Goal: Complete application form: Complete application form

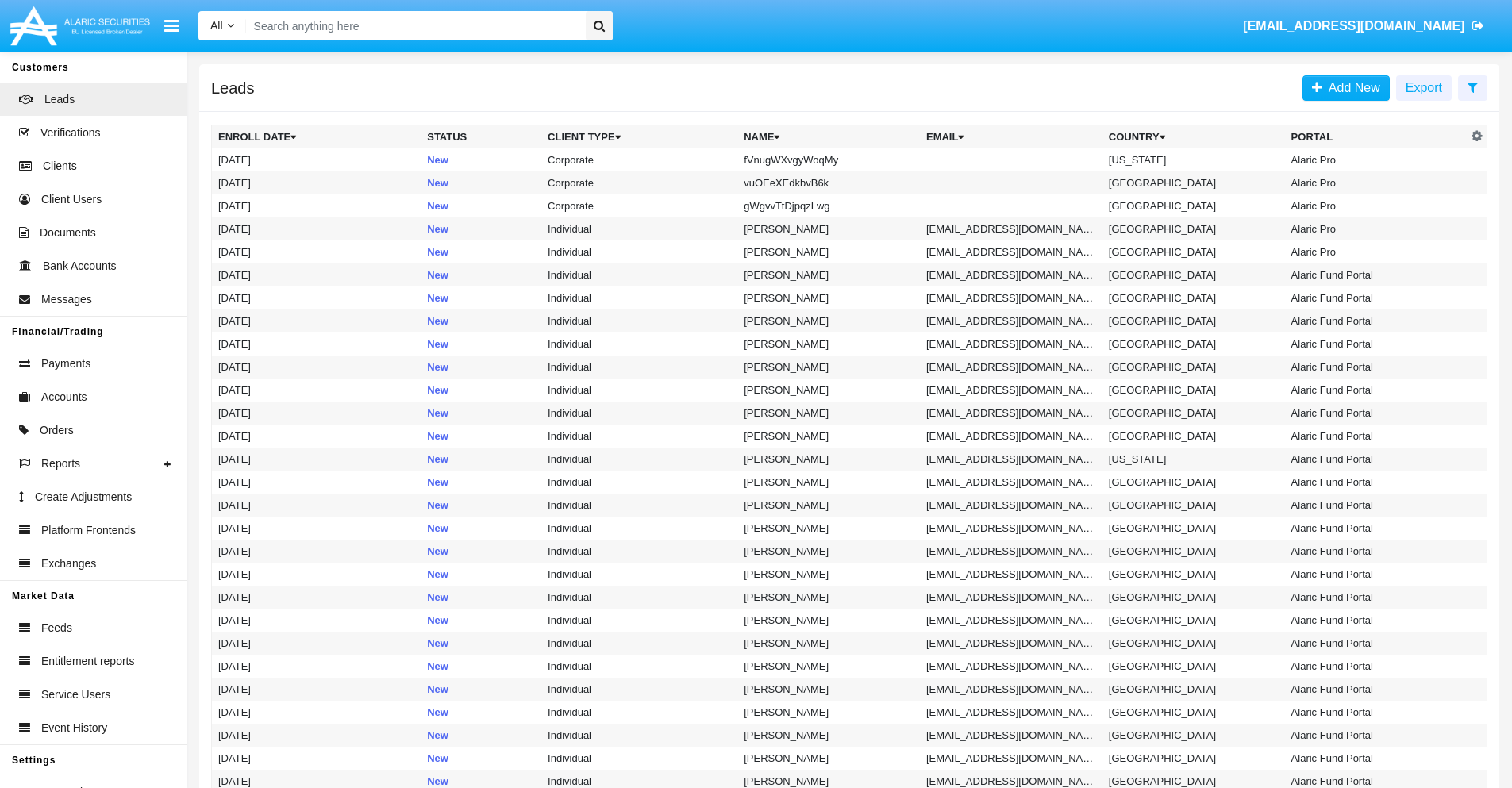
click at [1473, 87] on icon at bounding box center [1473, 87] width 11 height 12
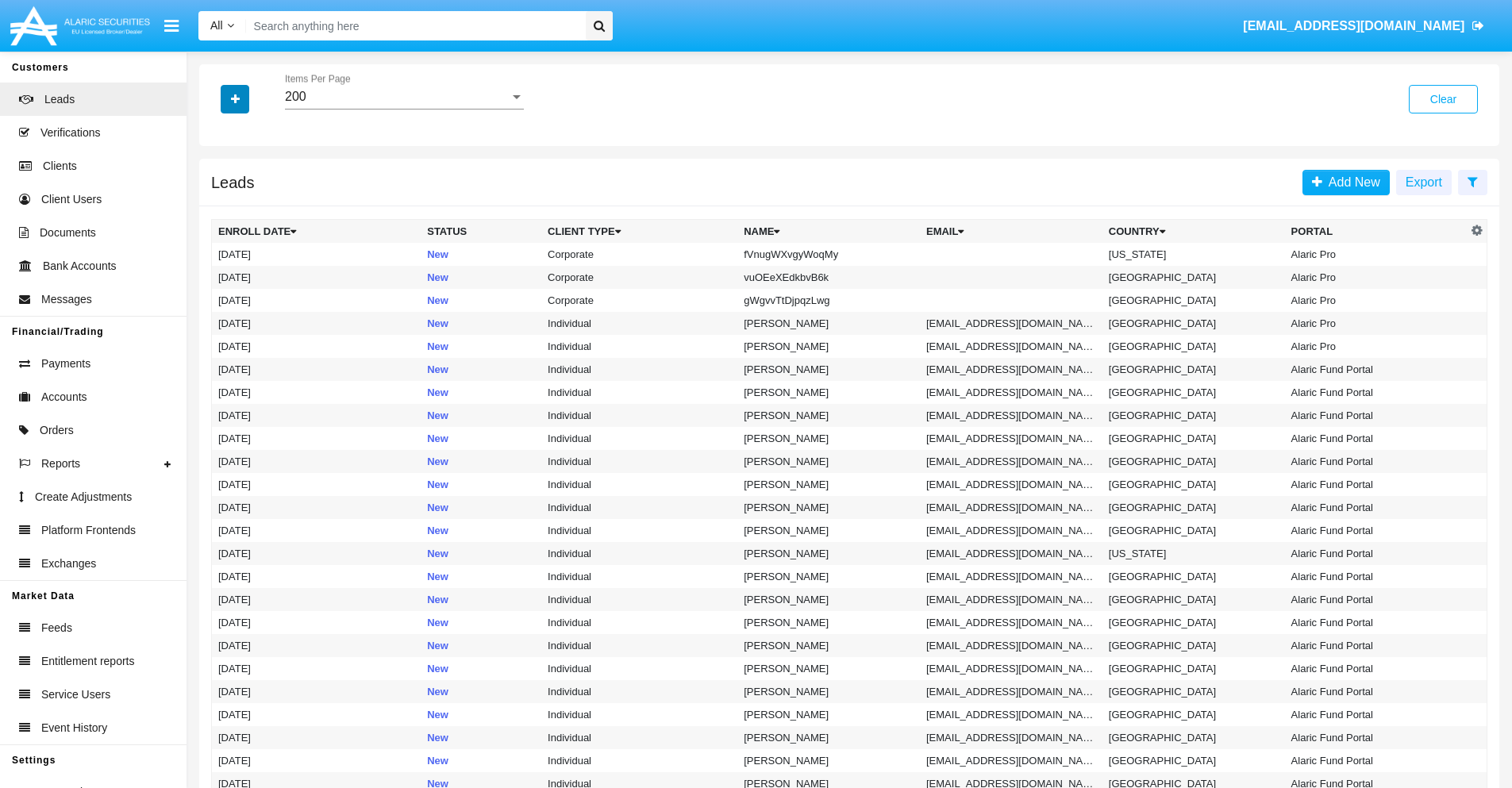
click at [235, 98] on icon "button" at bounding box center [236, 99] width 9 height 11
click at [248, 178] on span "Name" at bounding box center [248, 178] width 34 height 19
click at [218, 184] on input "Name" at bounding box center [217, 184] width 1 height 1
checkbox input "true"
click at [235, 98] on icon "button" at bounding box center [236, 99] width 9 height 11
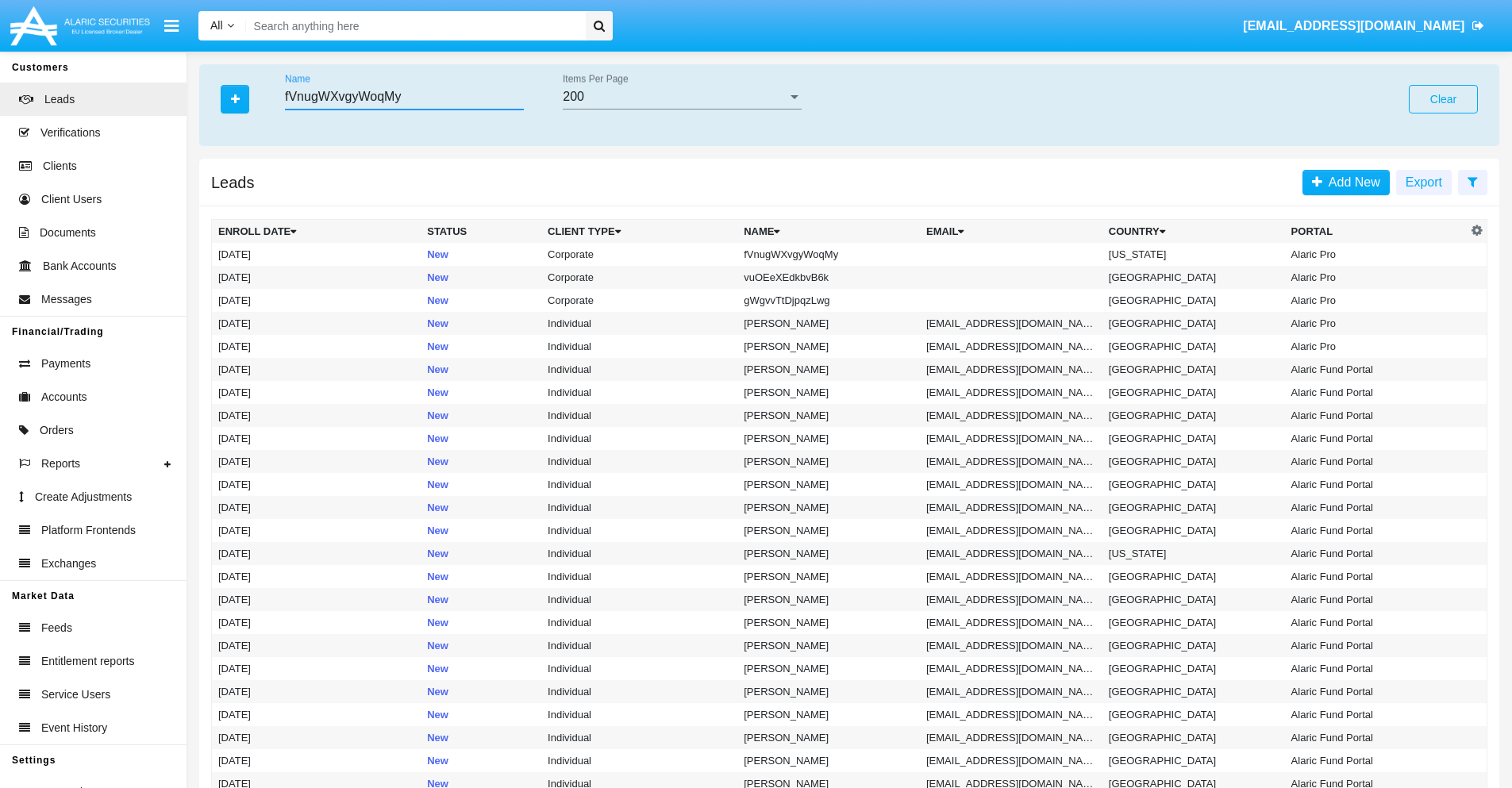
type input "fVnugWXvgyWoqMy"
click at [836, 254] on td "fVnugWXvgyWoqMy" at bounding box center [829, 254] width 182 height 23
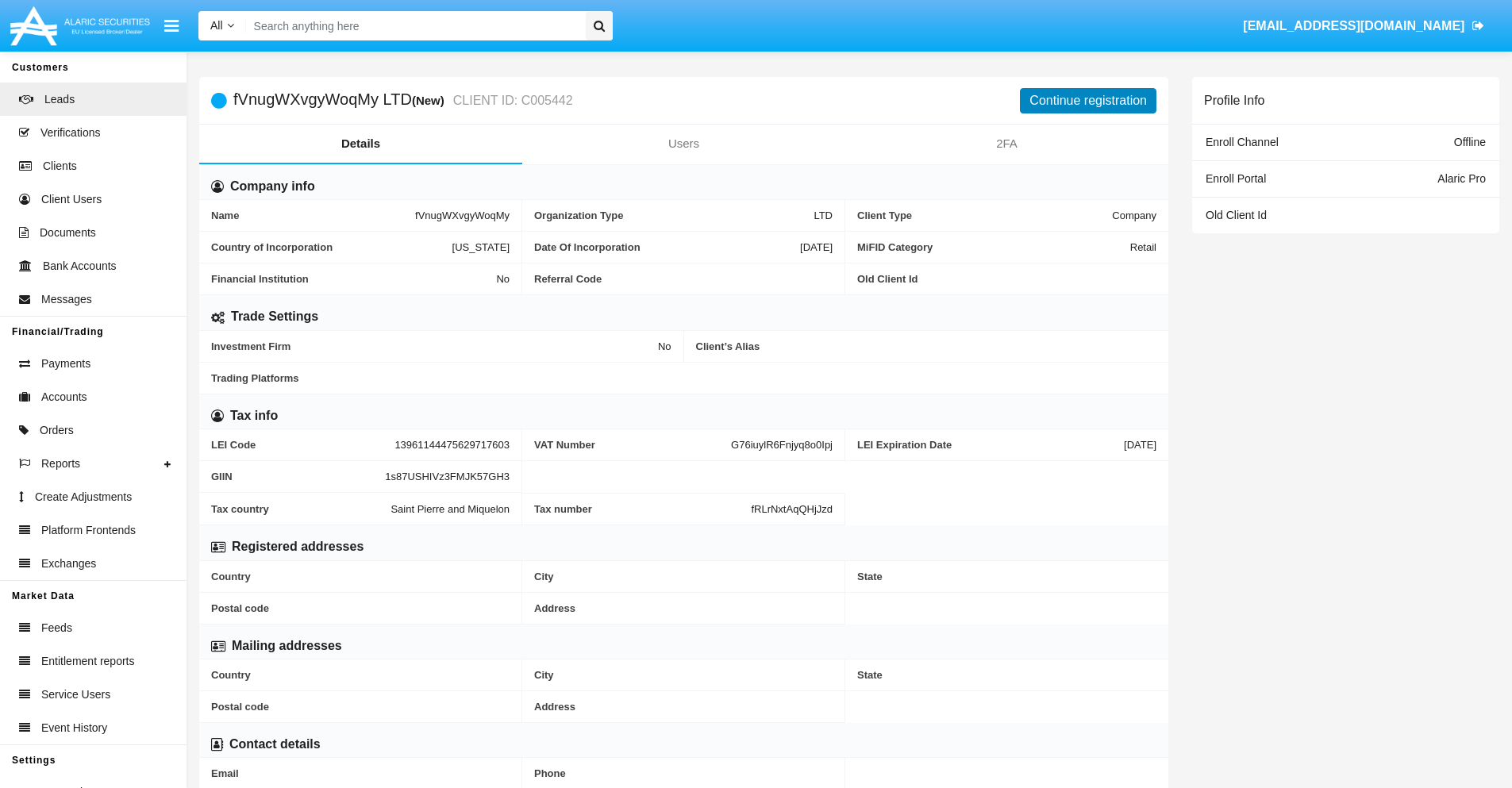
click at [1088, 100] on button "Continue registration" at bounding box center [1089, 101] width 137 height 25
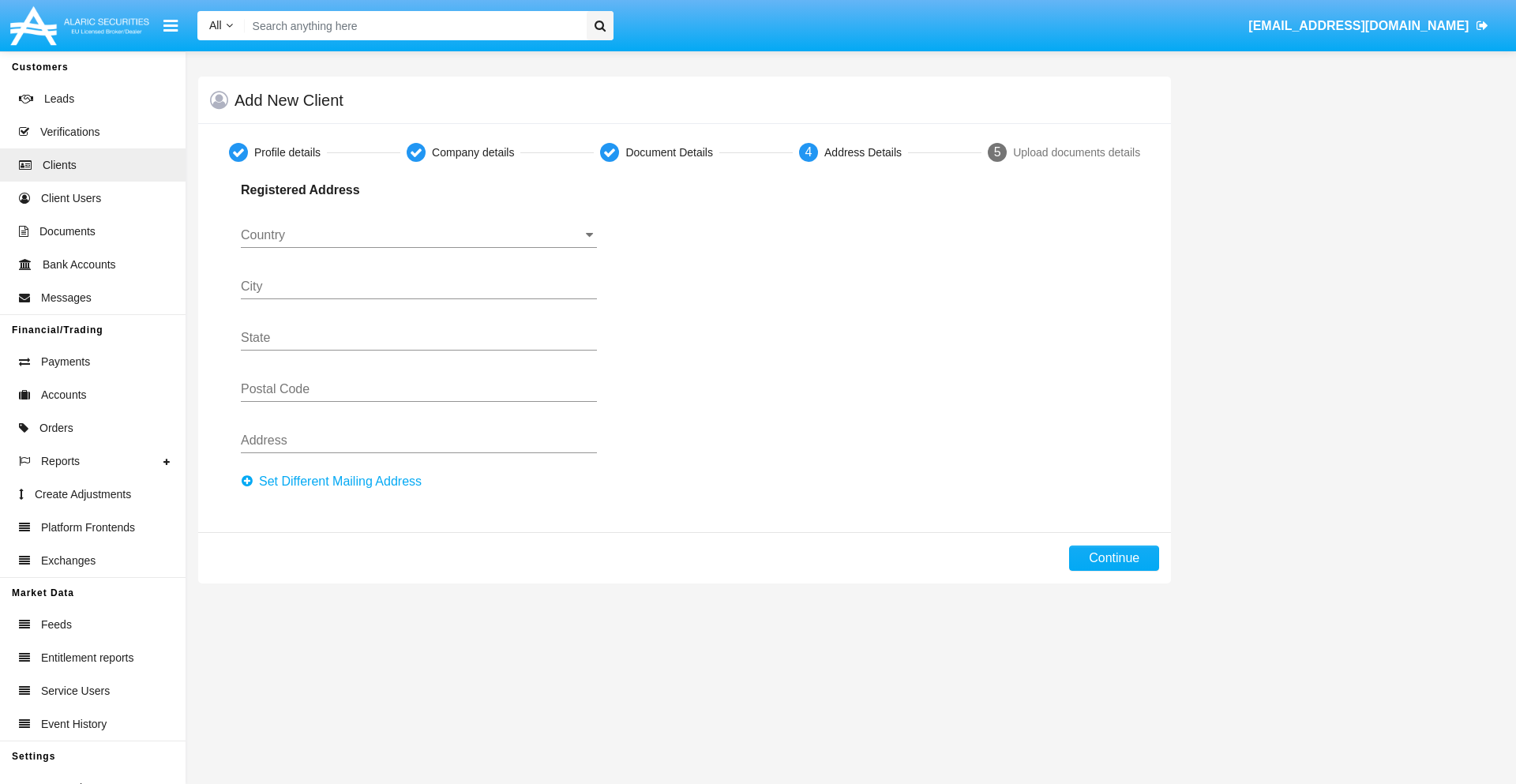
click at [335, 482] on button "Set Different Mailing Address" at bounding box center [335, 481] width 190 height 25
click at [1114, 558] on button "Continue" at bounding box center [1113, 558] width 90 height 25
click at [335, 482] on button "Set Different Mailing Address" at bounding box center [335, 481] width 190 height 25
type input "!"#$%&'()*+,-./:;<=>?@[\]^_`{|}~"
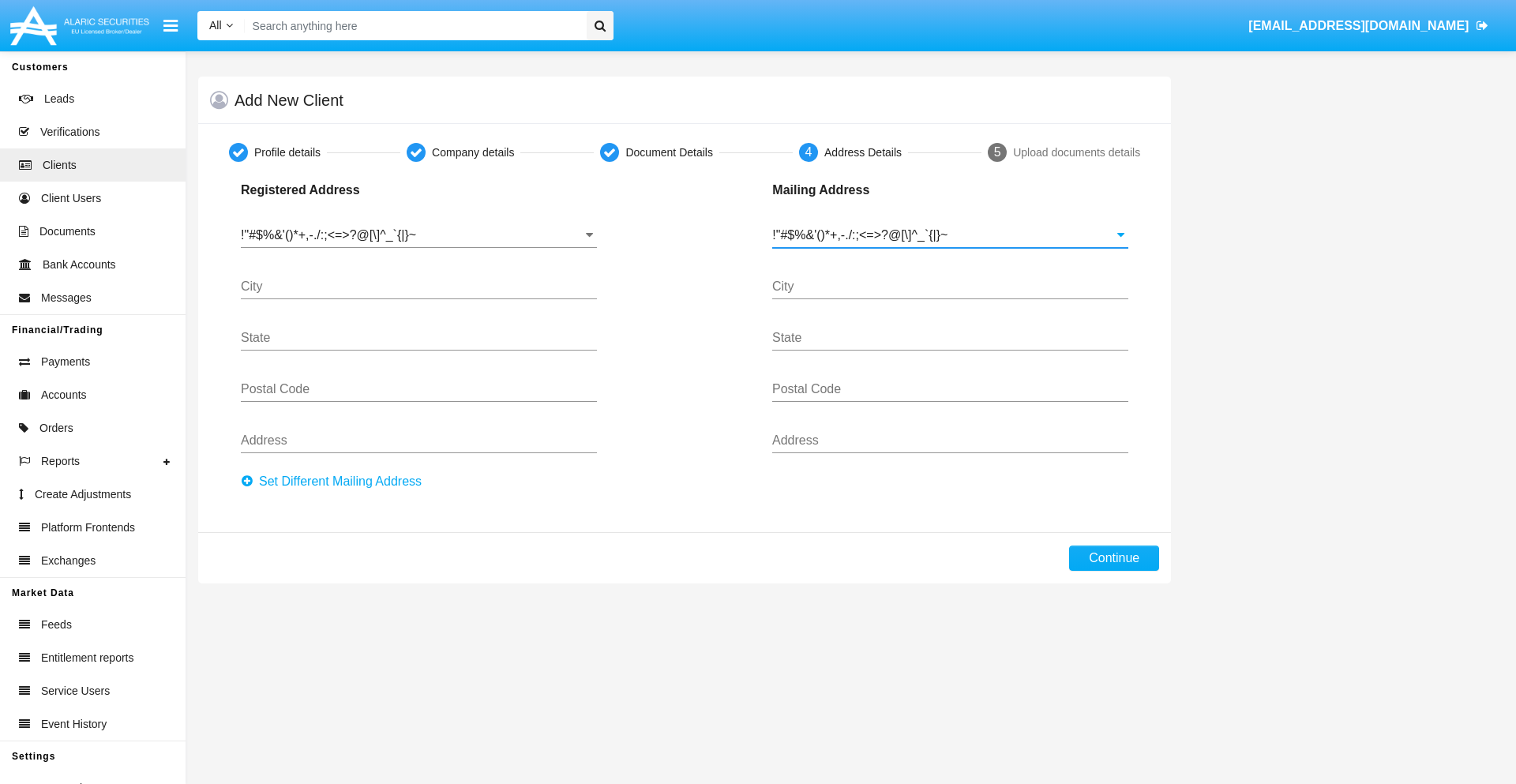
type input "!"#$%&'()*+,-./:;<=>?@[\]^_`{|}~"
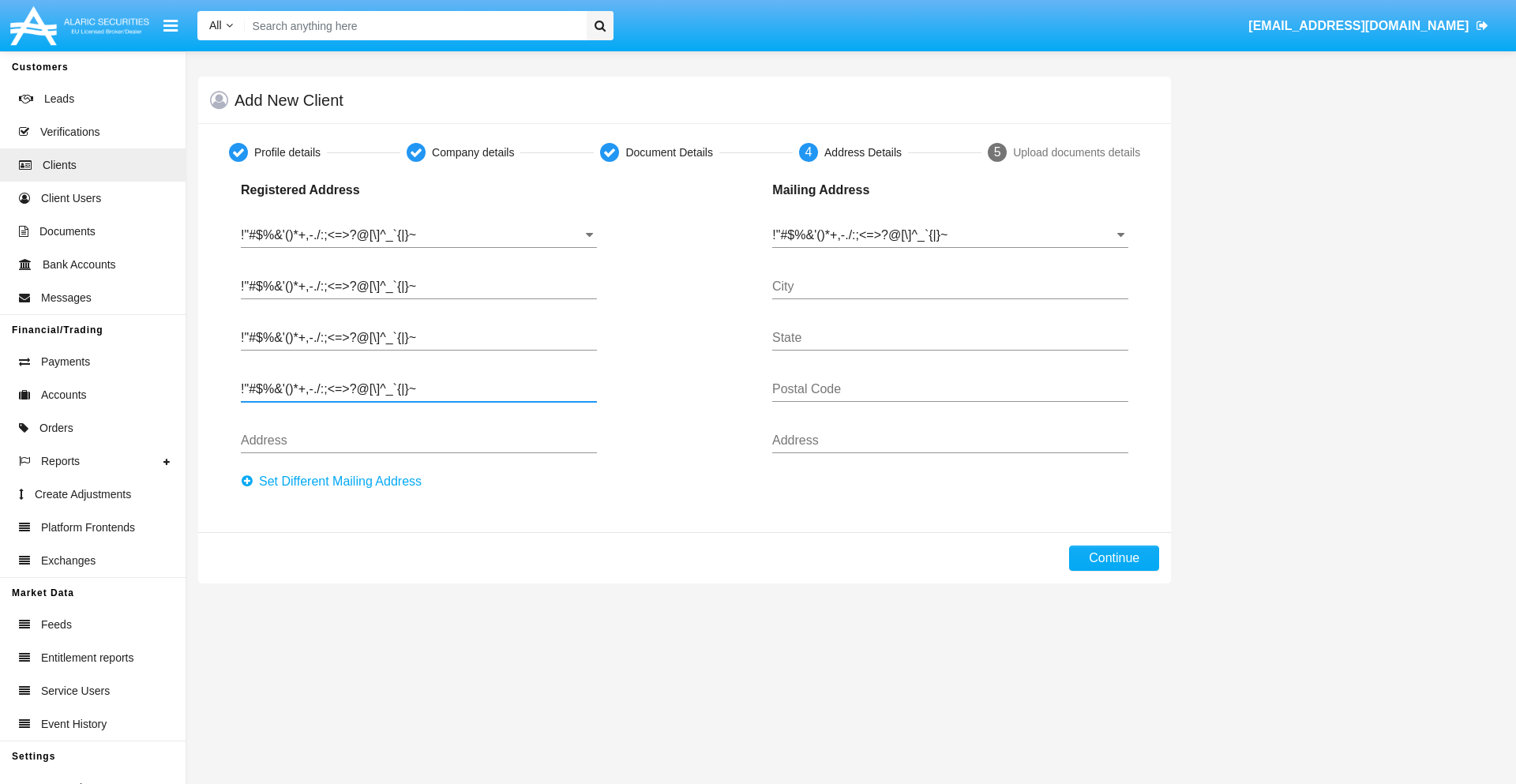
type input "!"#$%&'()*+,-./:;<=>?@[\]^_`{|}~"
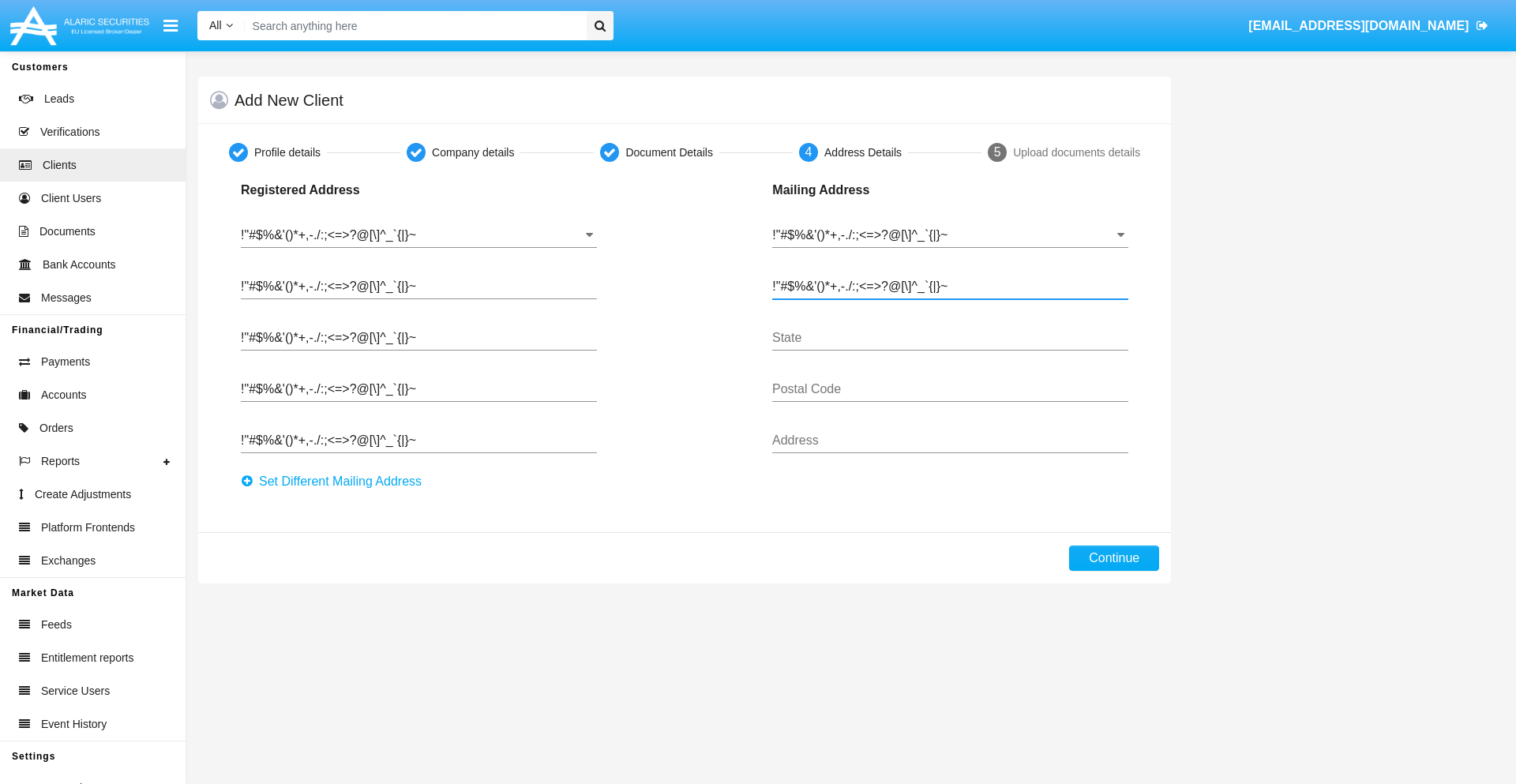
type input "!"#$%&'()*+,-./:;<=>?@[\]^_`{|}~"
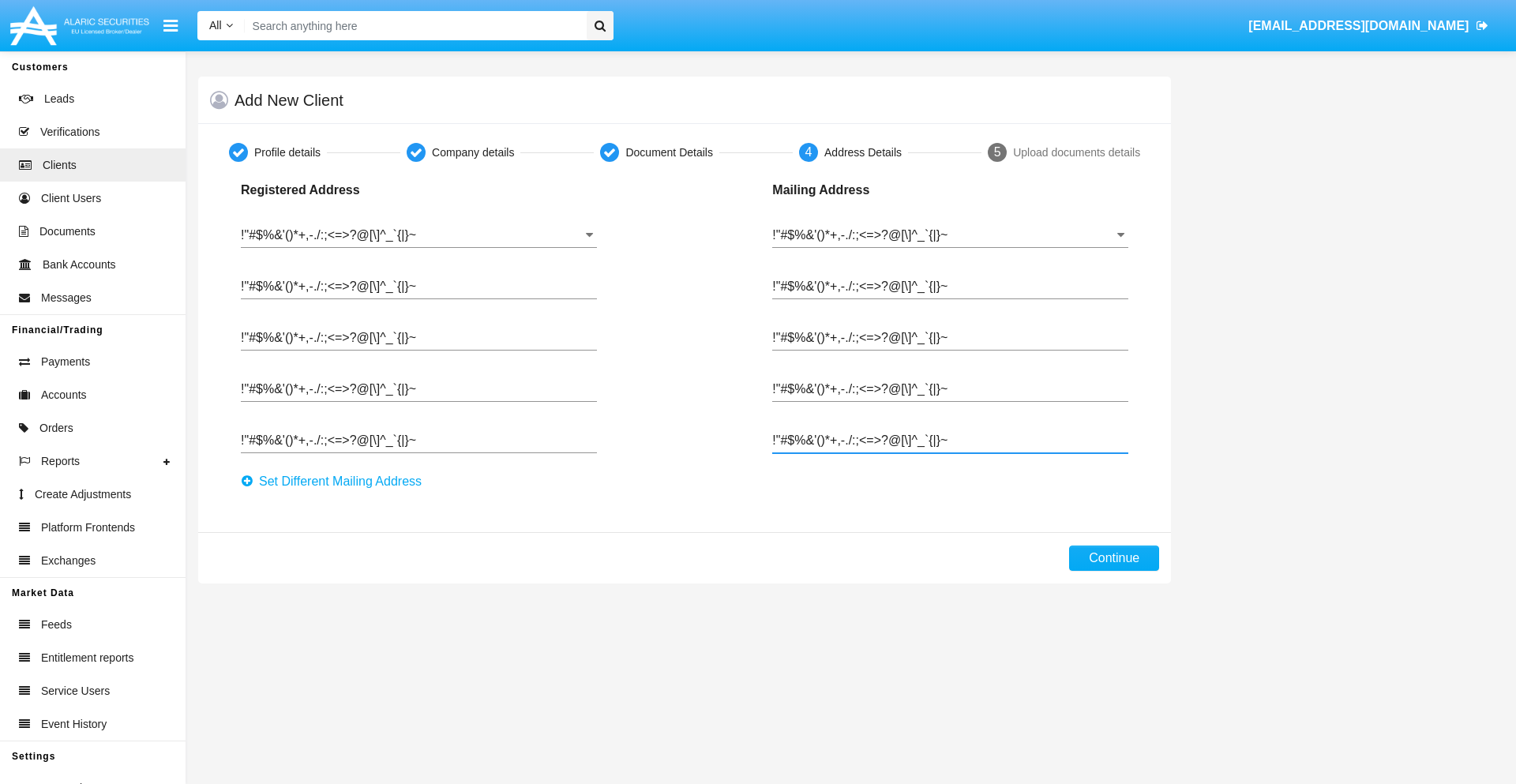
type input "!"#$%&'()*+,-./:;<=>?@[\]^_`{|}~"
click at [1114, 558] on button "Continue" at bounding box center [1113, 558] width 90 height 25
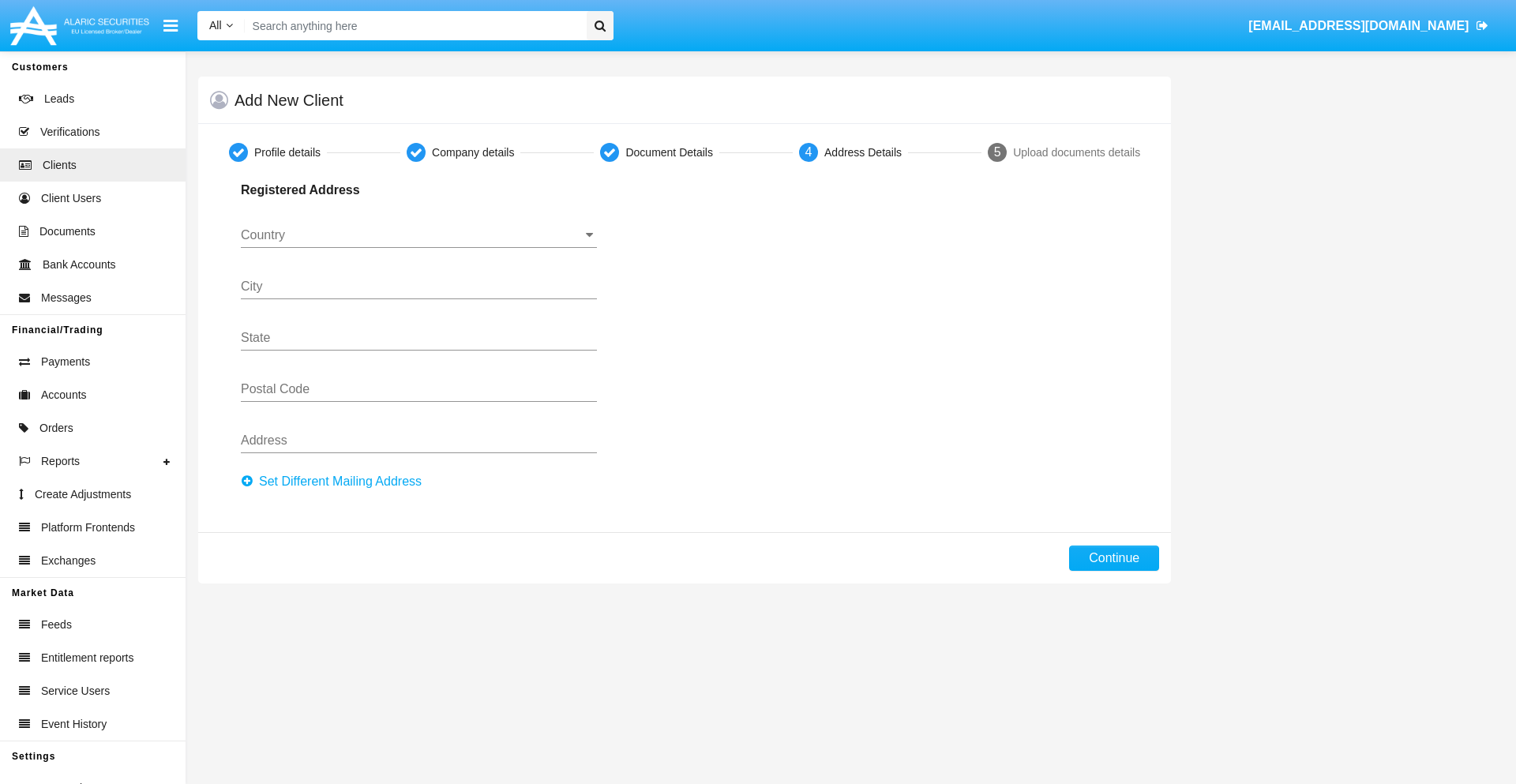
click at [335, 482] on button "Set Different Mailing Address" at bounding box center [335, 481] width 190 height 25
type input "0123456789"
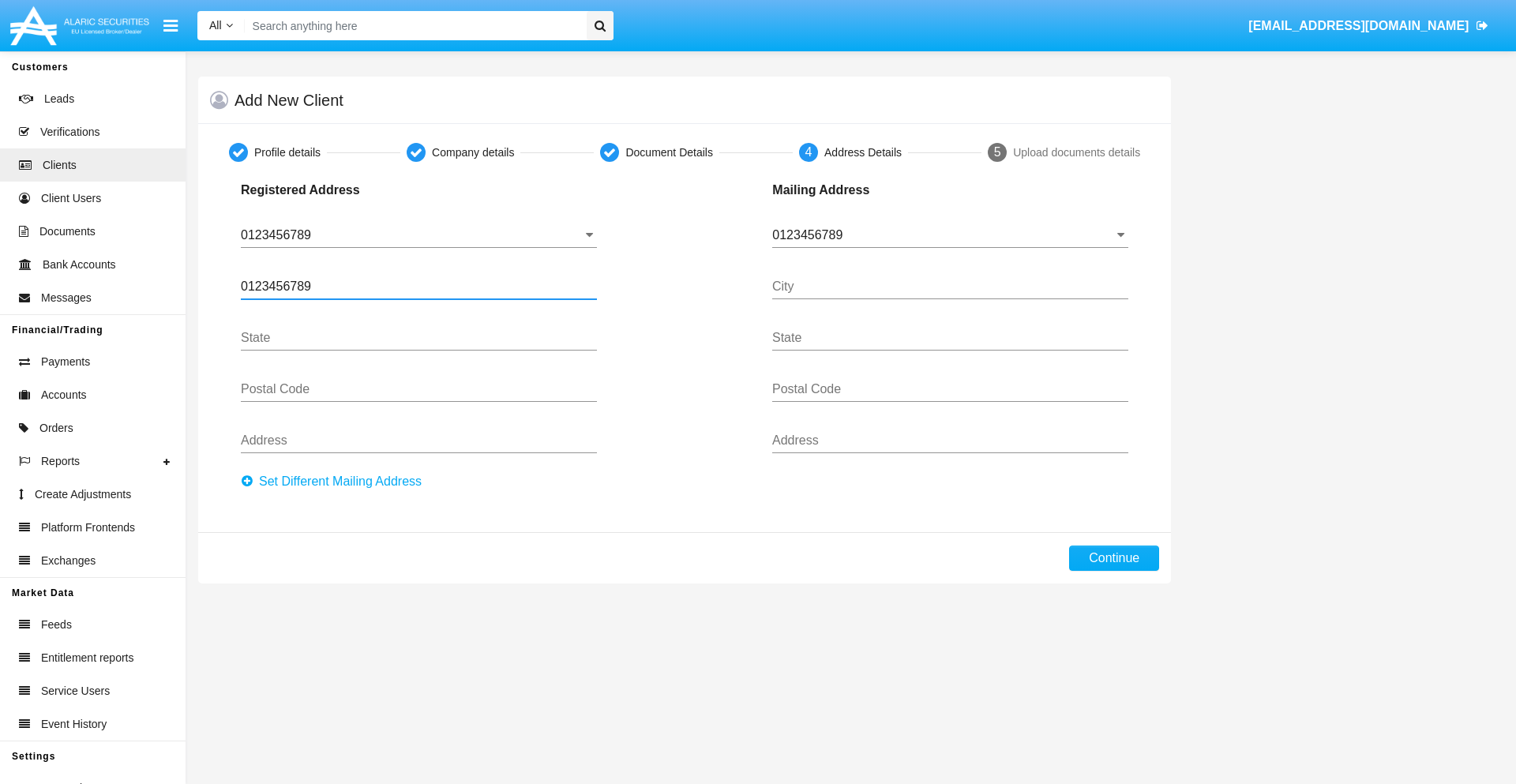
type input "0123456789"
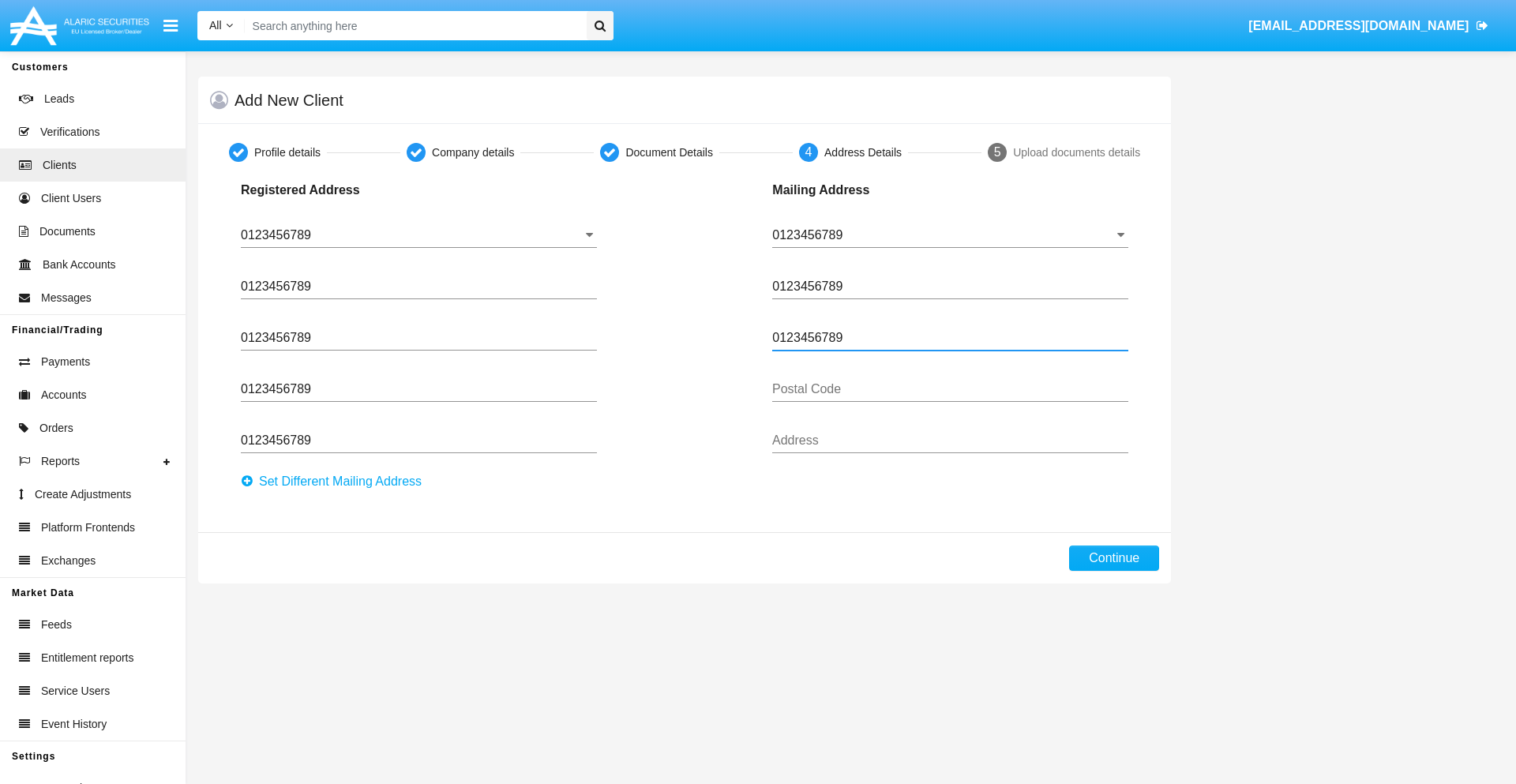
type input "0123456789"
click at [1114, 558] on button "Continue" at bounding box center [1113, 558] width 90 height 25
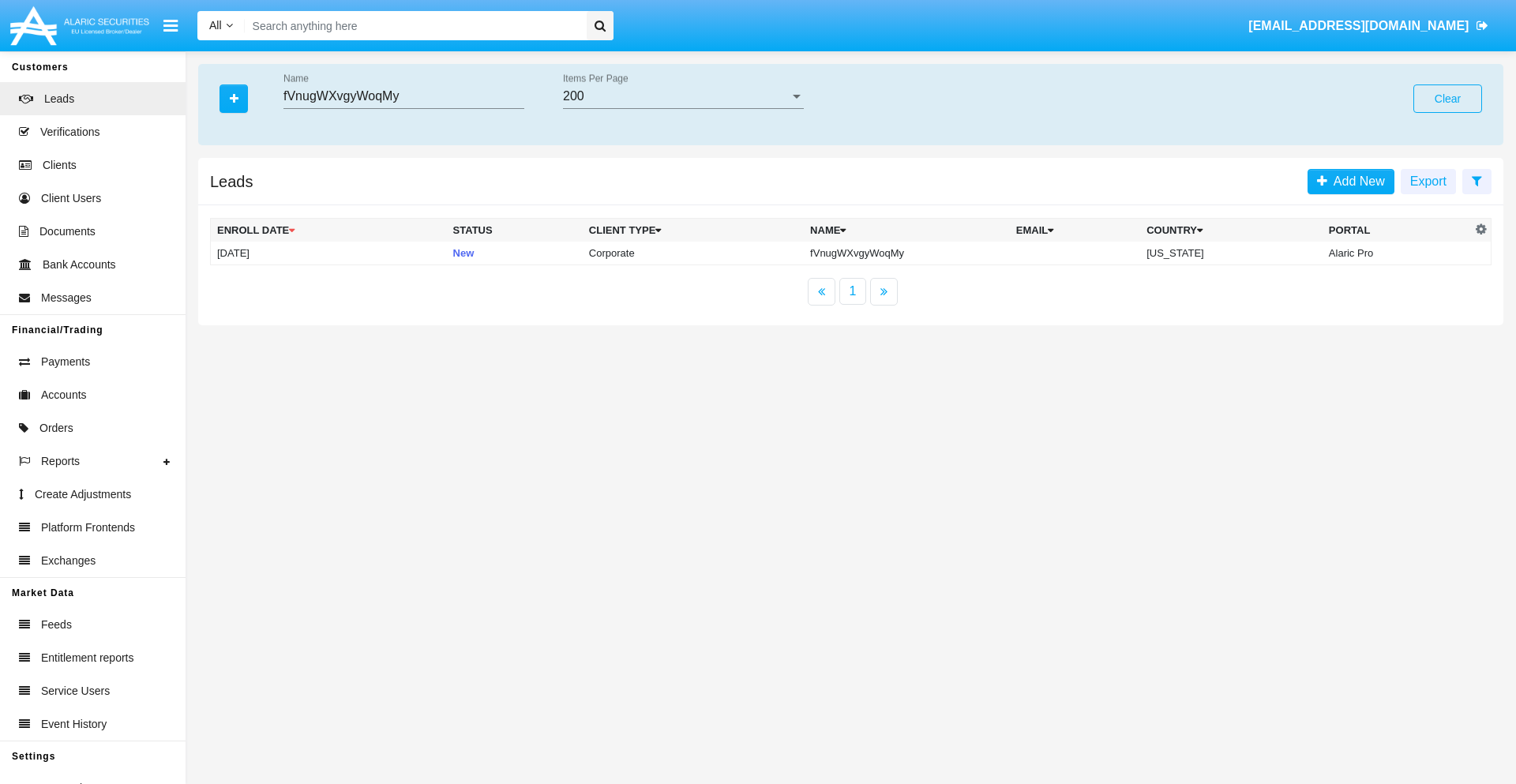
click at [1447, 98] on button "Clear" at bounding box center [1447, 98] width 69 height 29
click at [233, 98] on icon "button" at bounding box center [234, 98] width 9 height 11
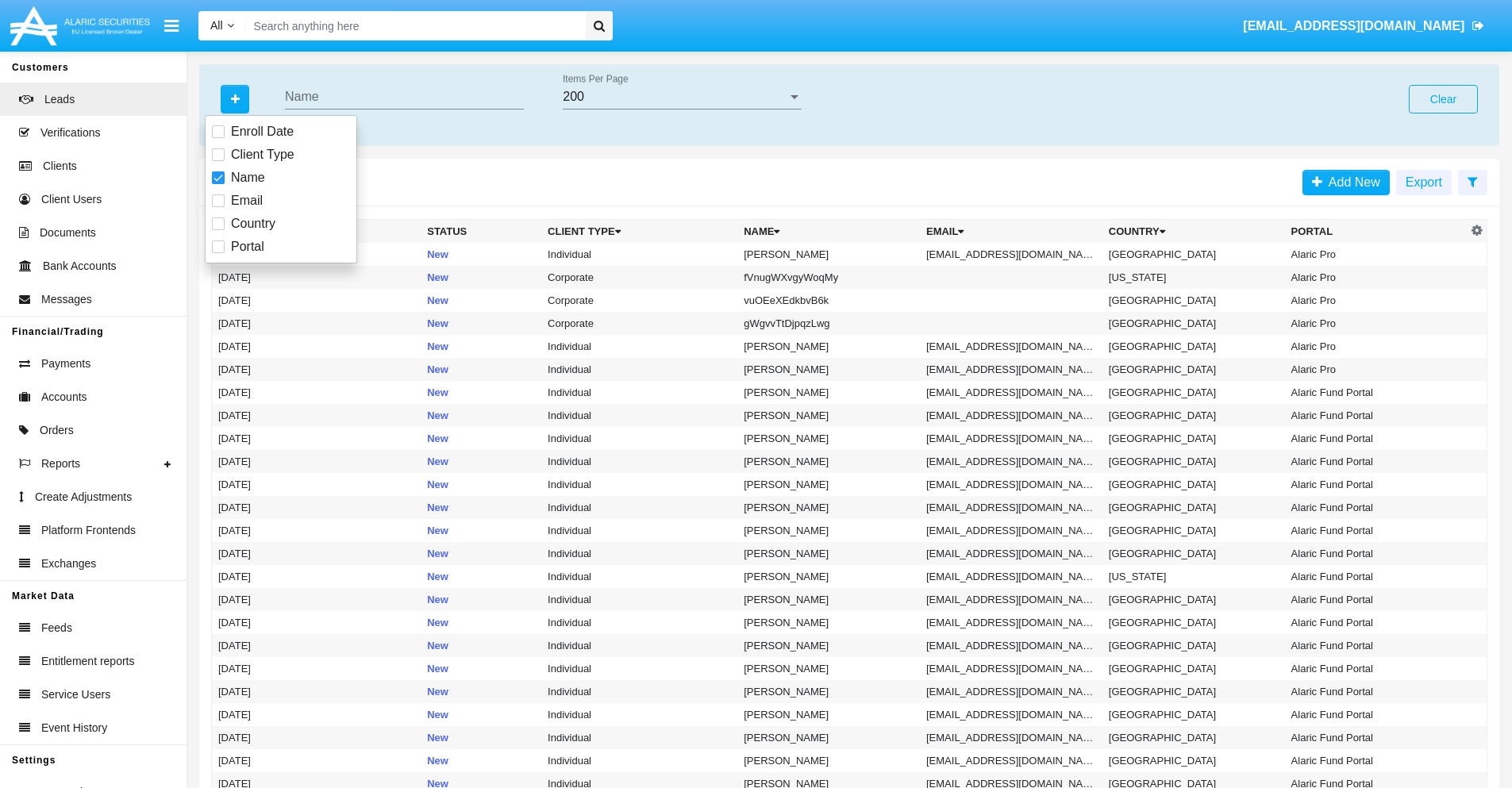
click at [247, 201] on span "Email" at bounding box center [247, 201] width 32 height 19
click at [218, 208] on input "Email" at bounding box center [217, 208] width 1 height 1
checkbox input "true"
click at [235, 98] on icon "button" at bounding box center [236, 99] width 9 height 11
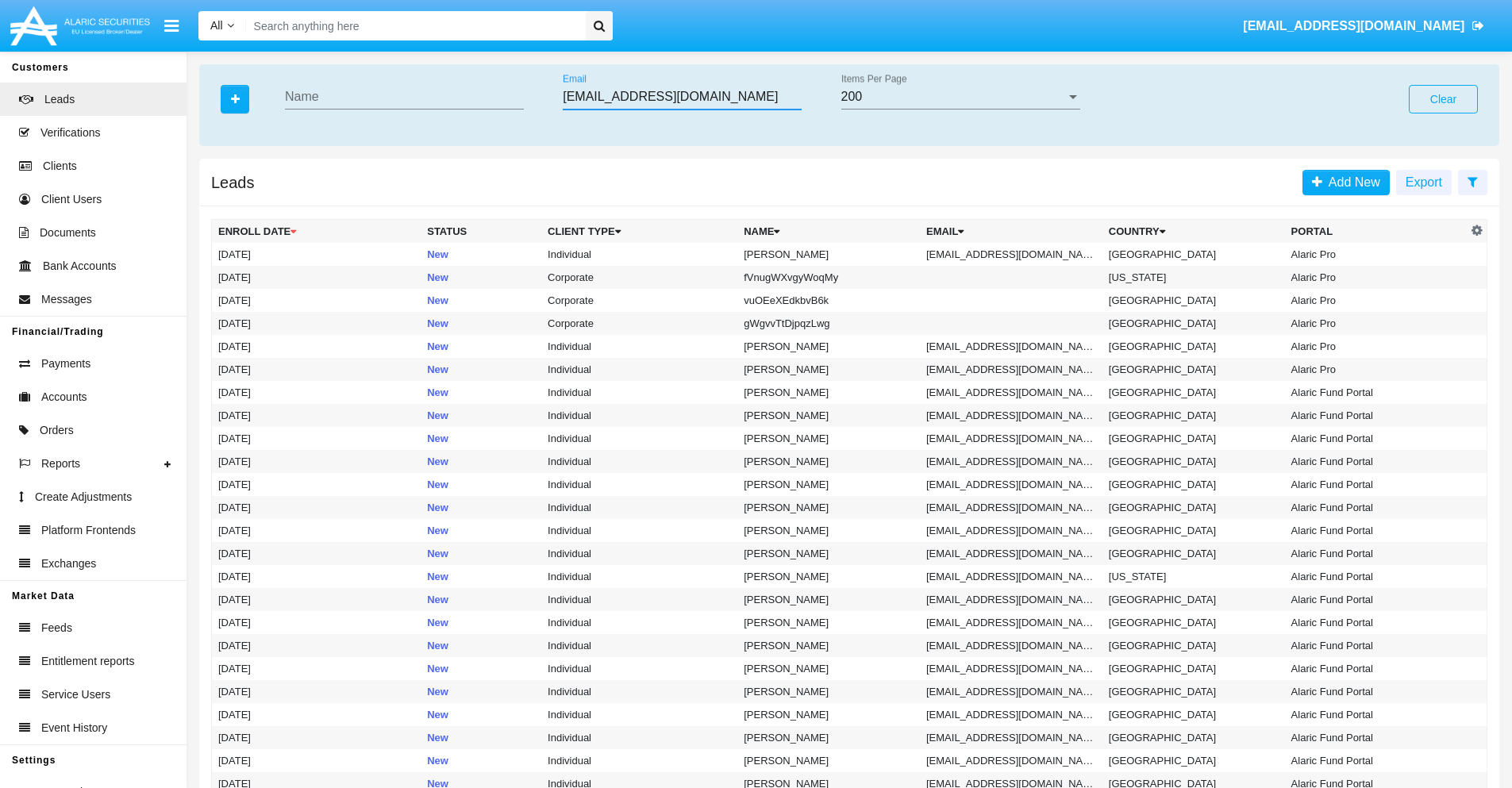
type input "3lx1ppp@48-zq.biz"
click at [1016, 254] on td "3lx1ppp@48-zq.biz" at bounding box center [1011, 254] width 182 height 23
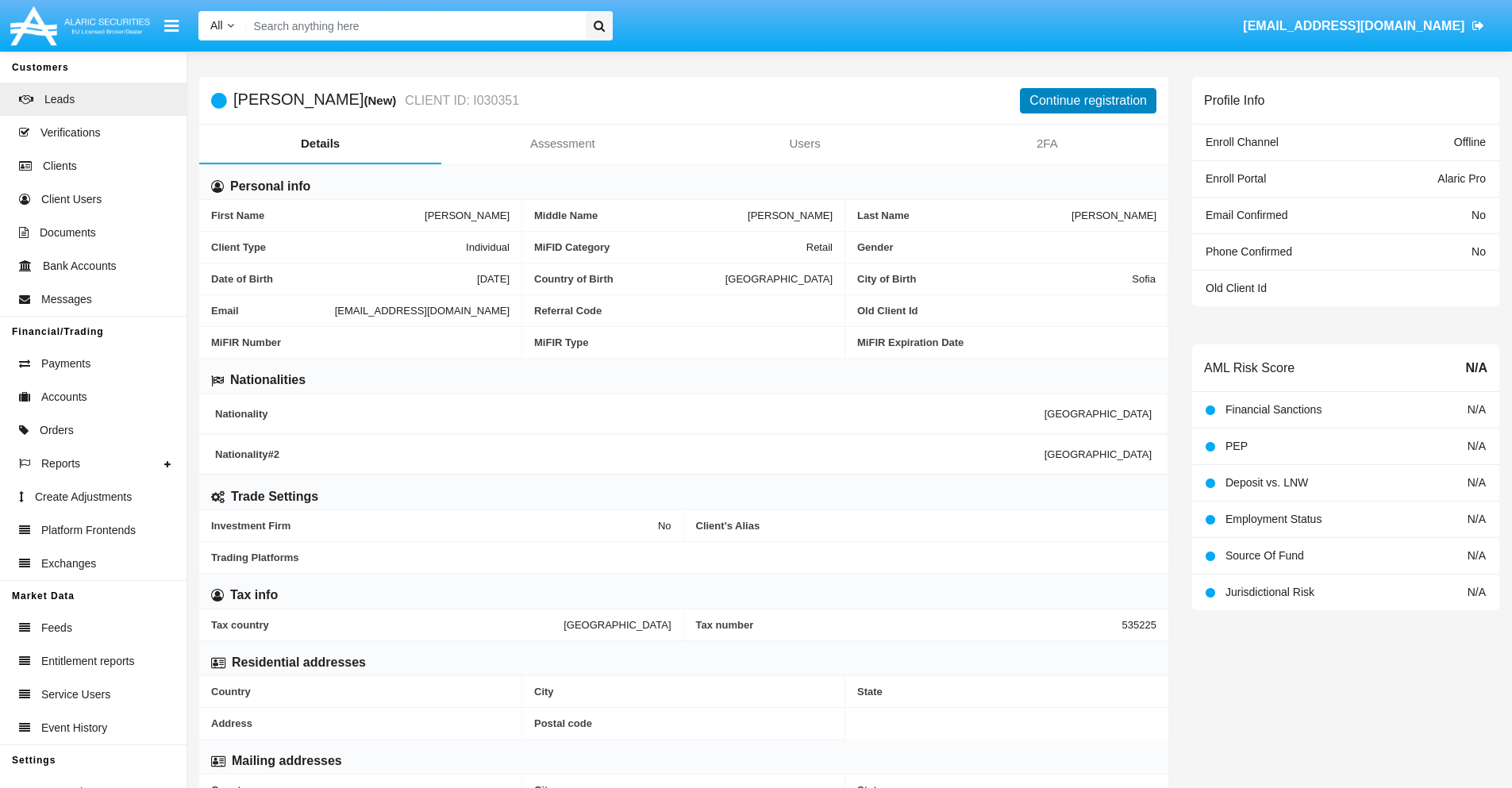
click at [1088, 100] on button "Continue registration" at bounding box center [1089, 101] width 137 height 25
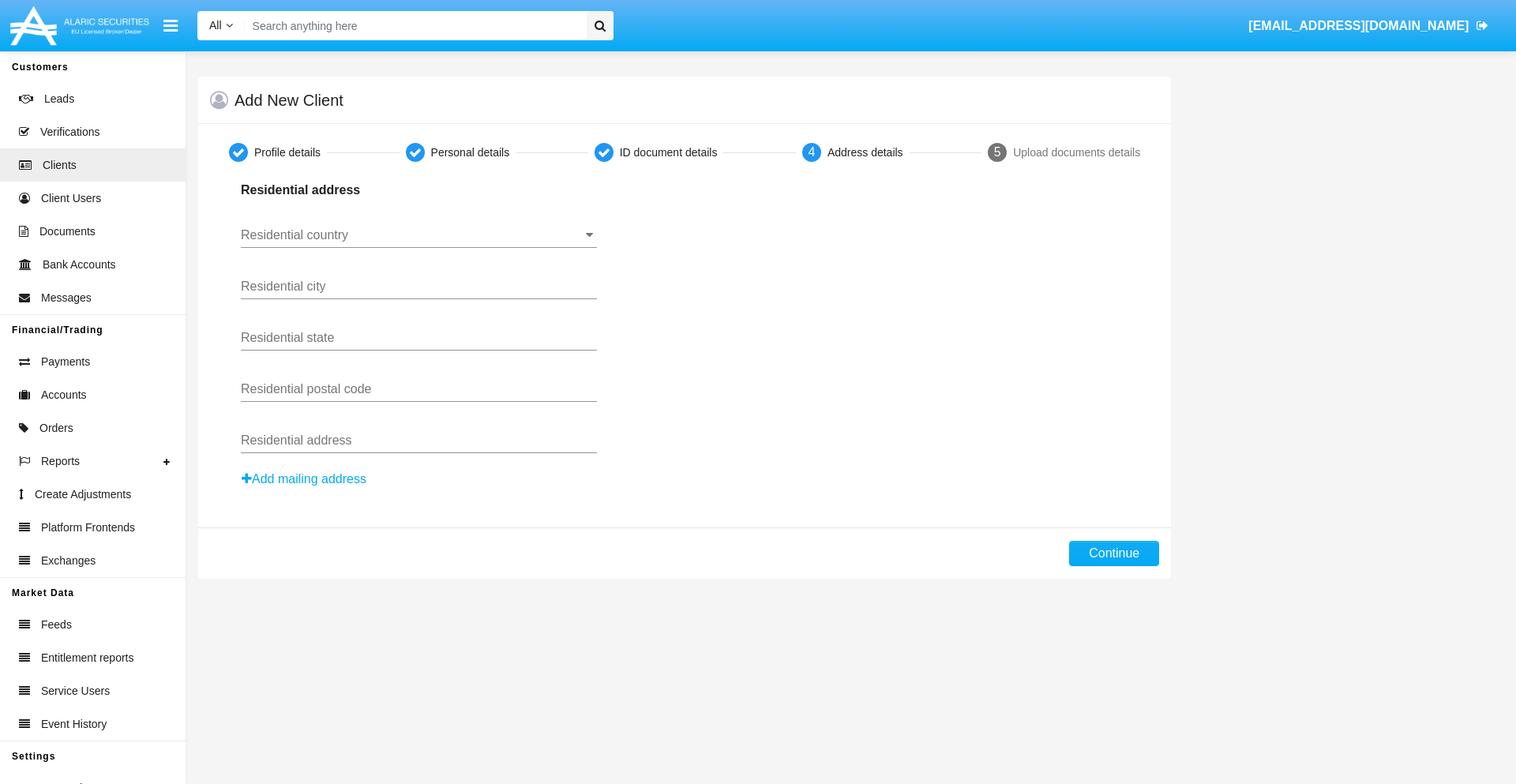
click at [305, 479] on button "Add mailing address" at bounding box center [303, 479] width 126 height 21
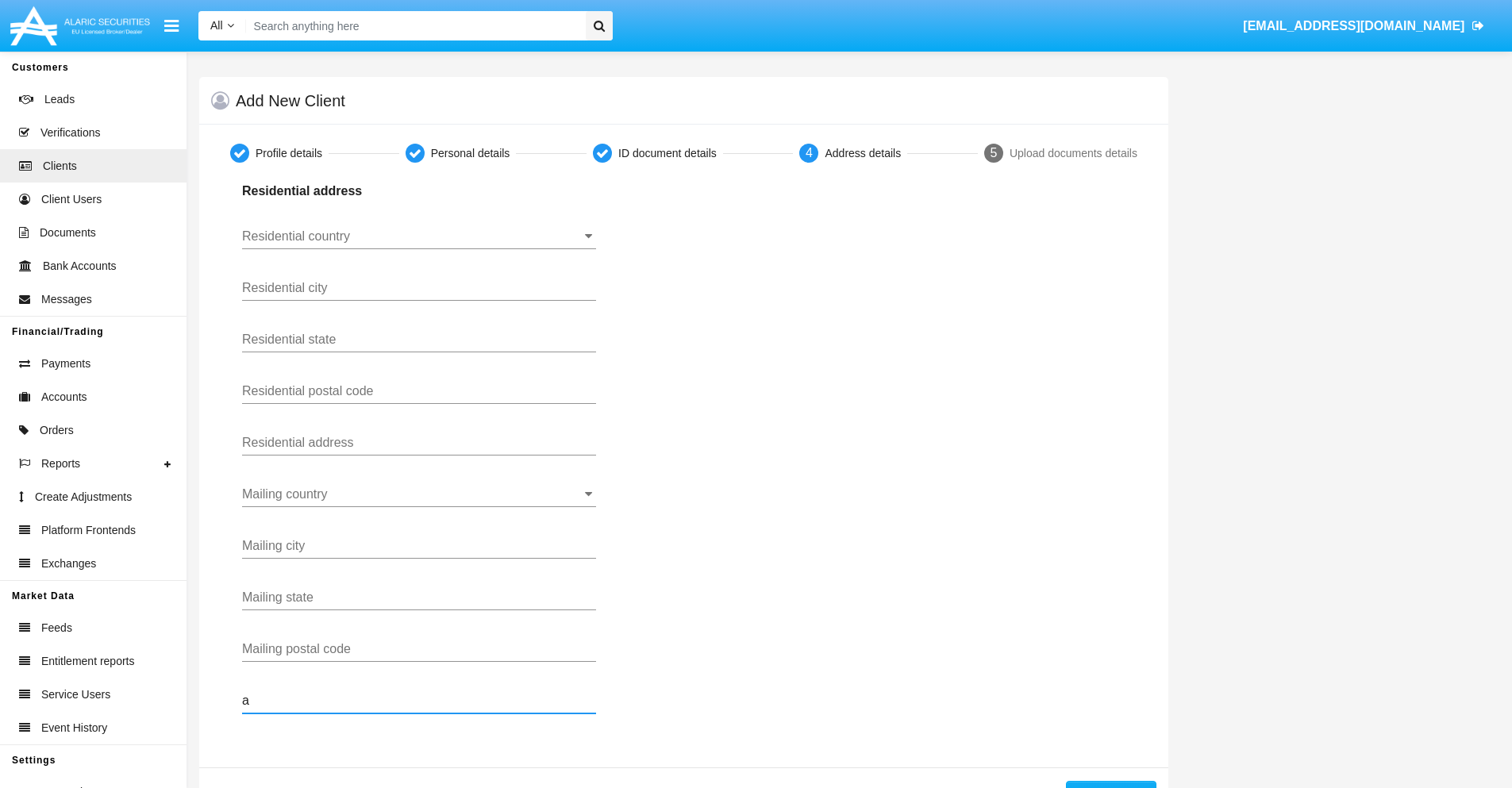
type input "a"
click at [1111, 784] on button "Continue" at bounding box center [1111, 793] width 90 height 25
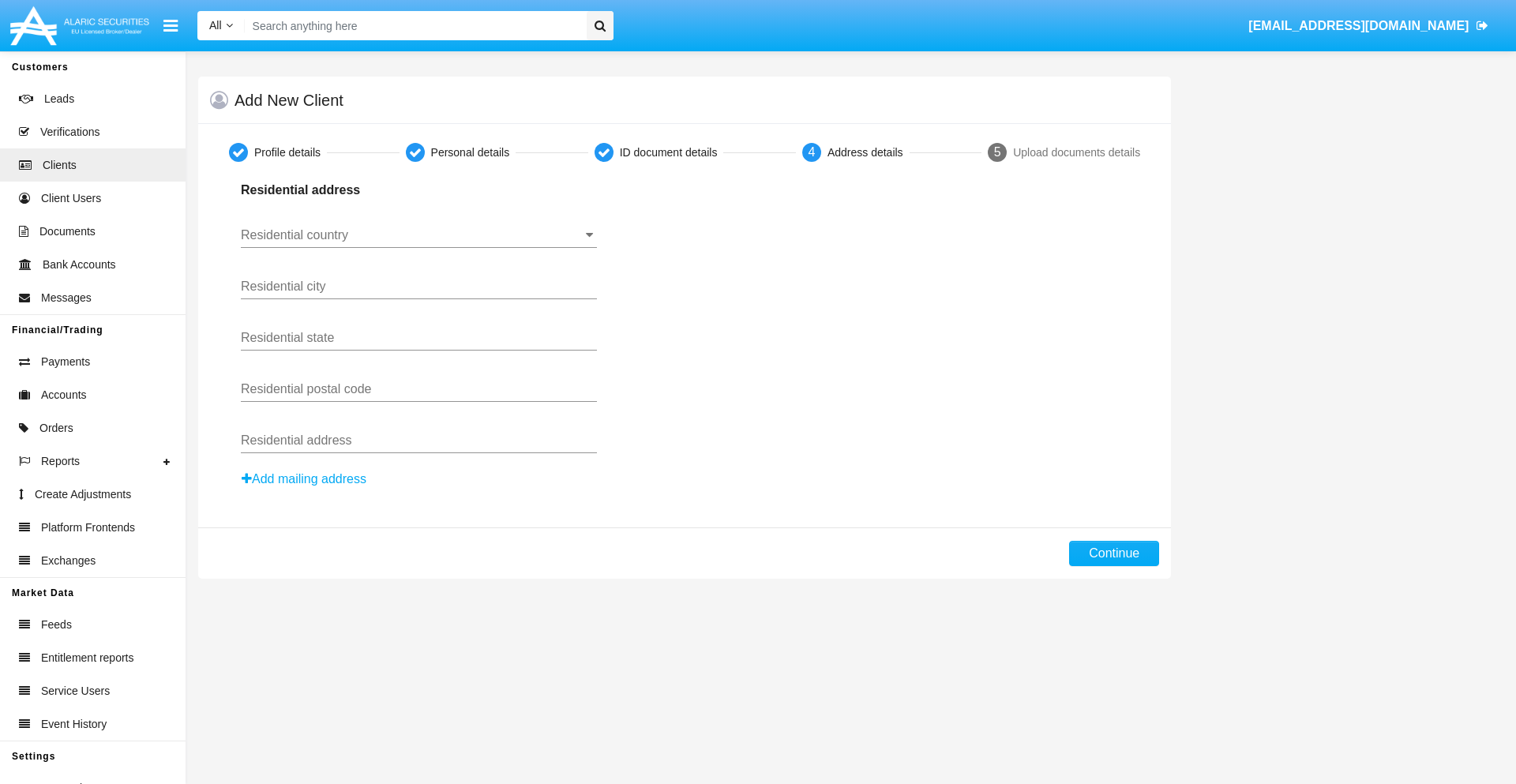
click at [305, 479] on button "Add mailing address" at bounding box center [303, 479] width 126 height 21
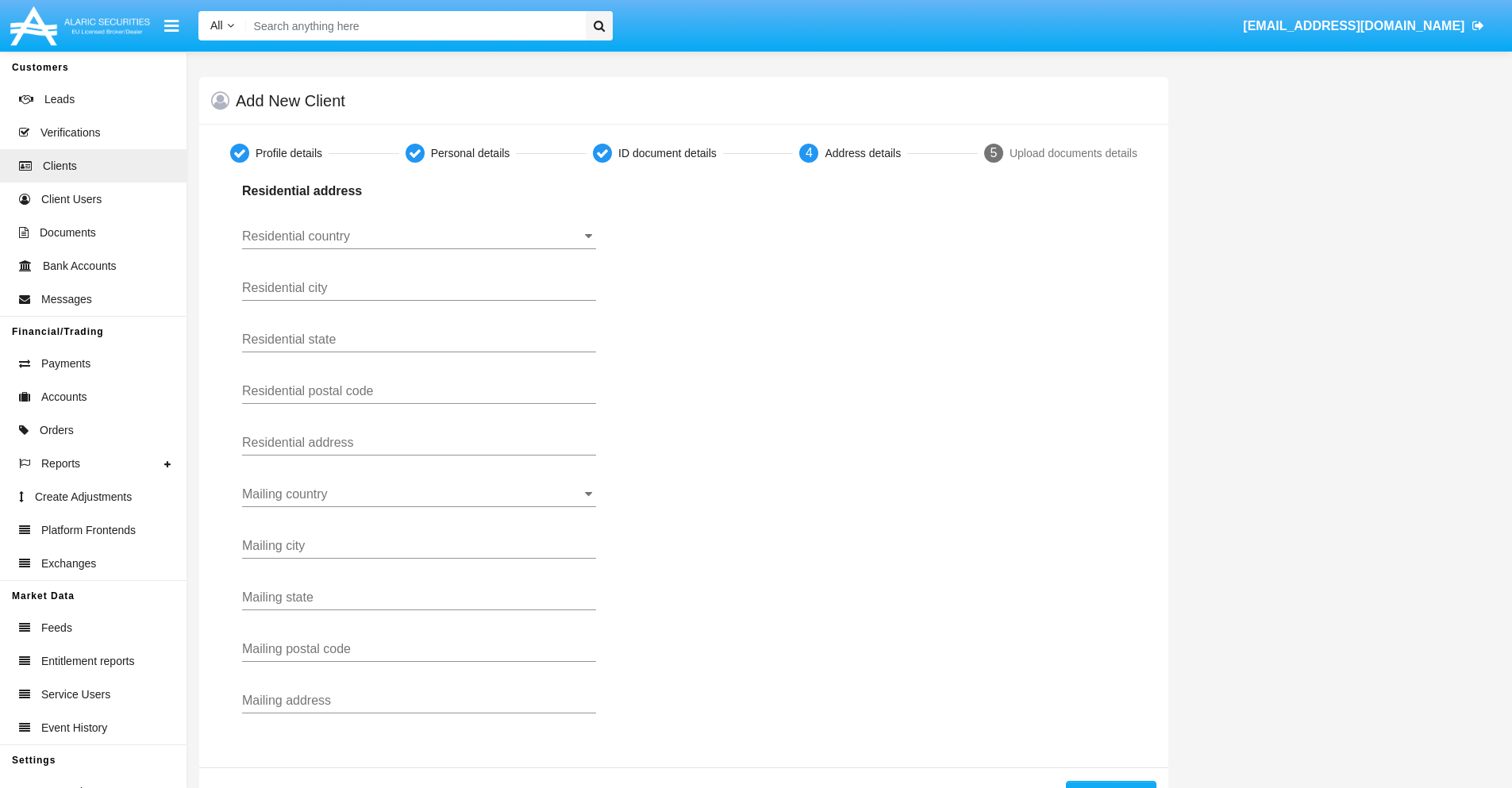
scroll to position [56, 0]
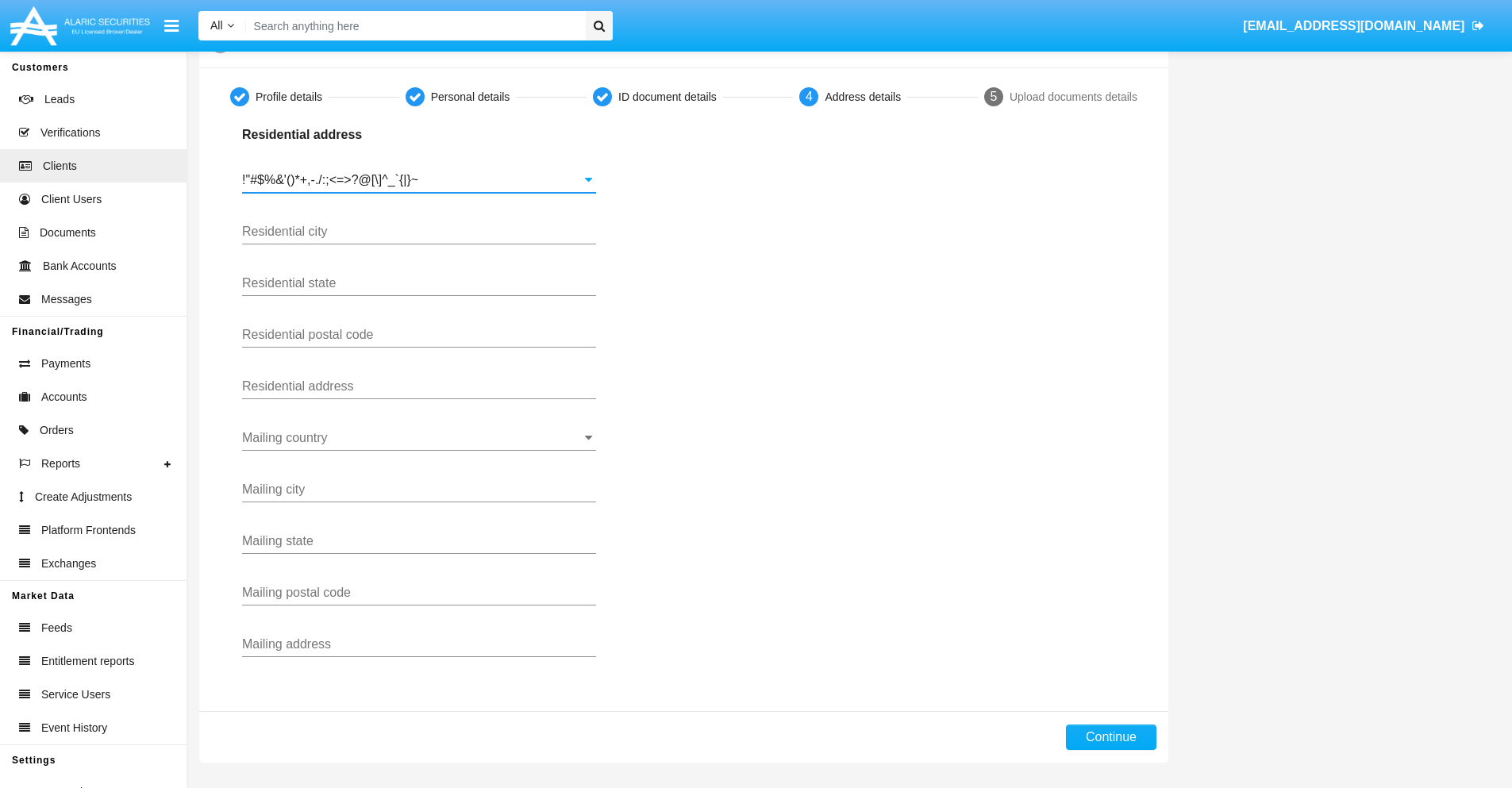
type input "!"#$%&'()*+,-./:;<=>?@[\]^_`{|}~"
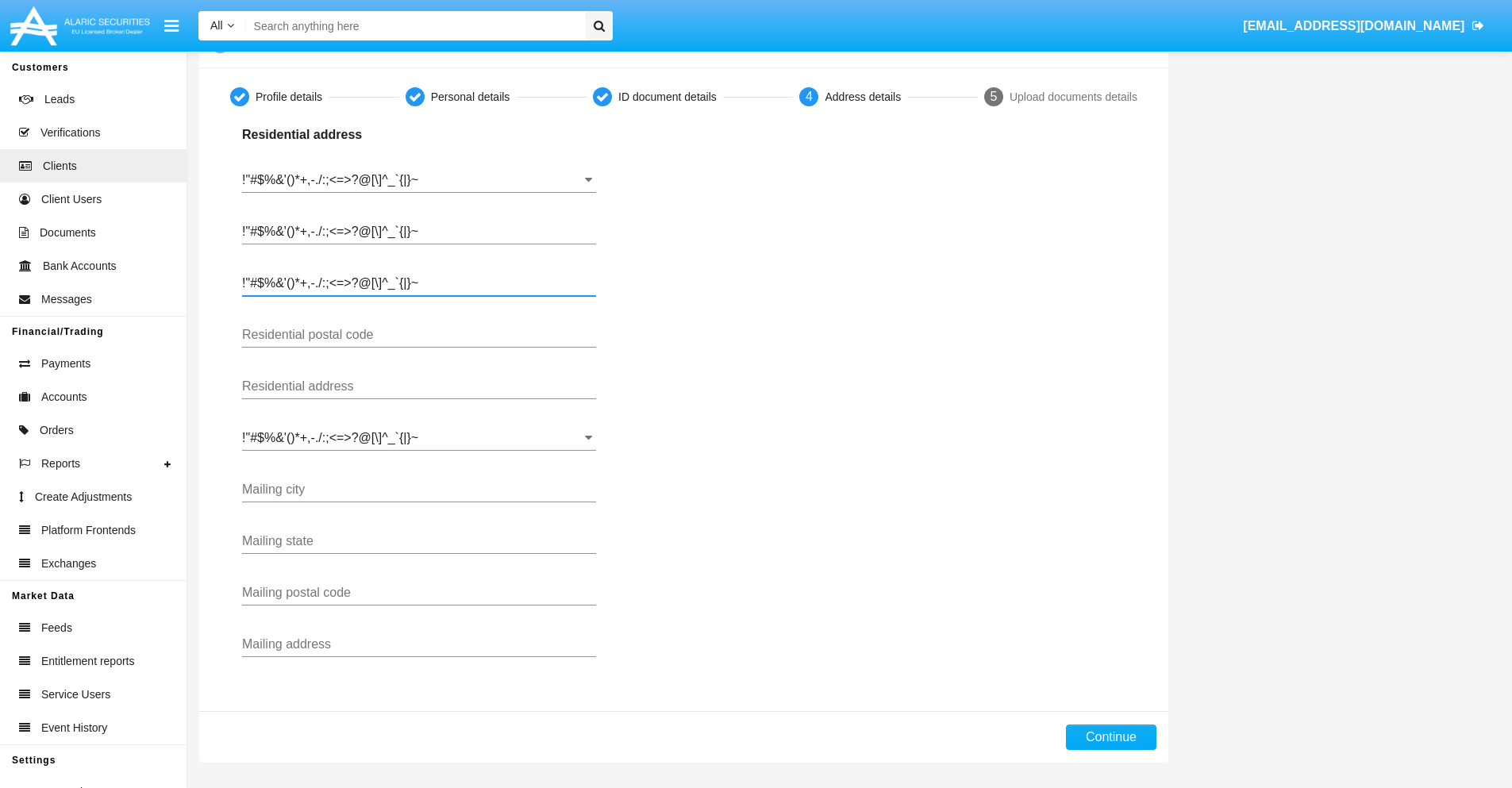
type input "!"#$%&'()*+,-./:;<=>?@[\]^_`{|}~"
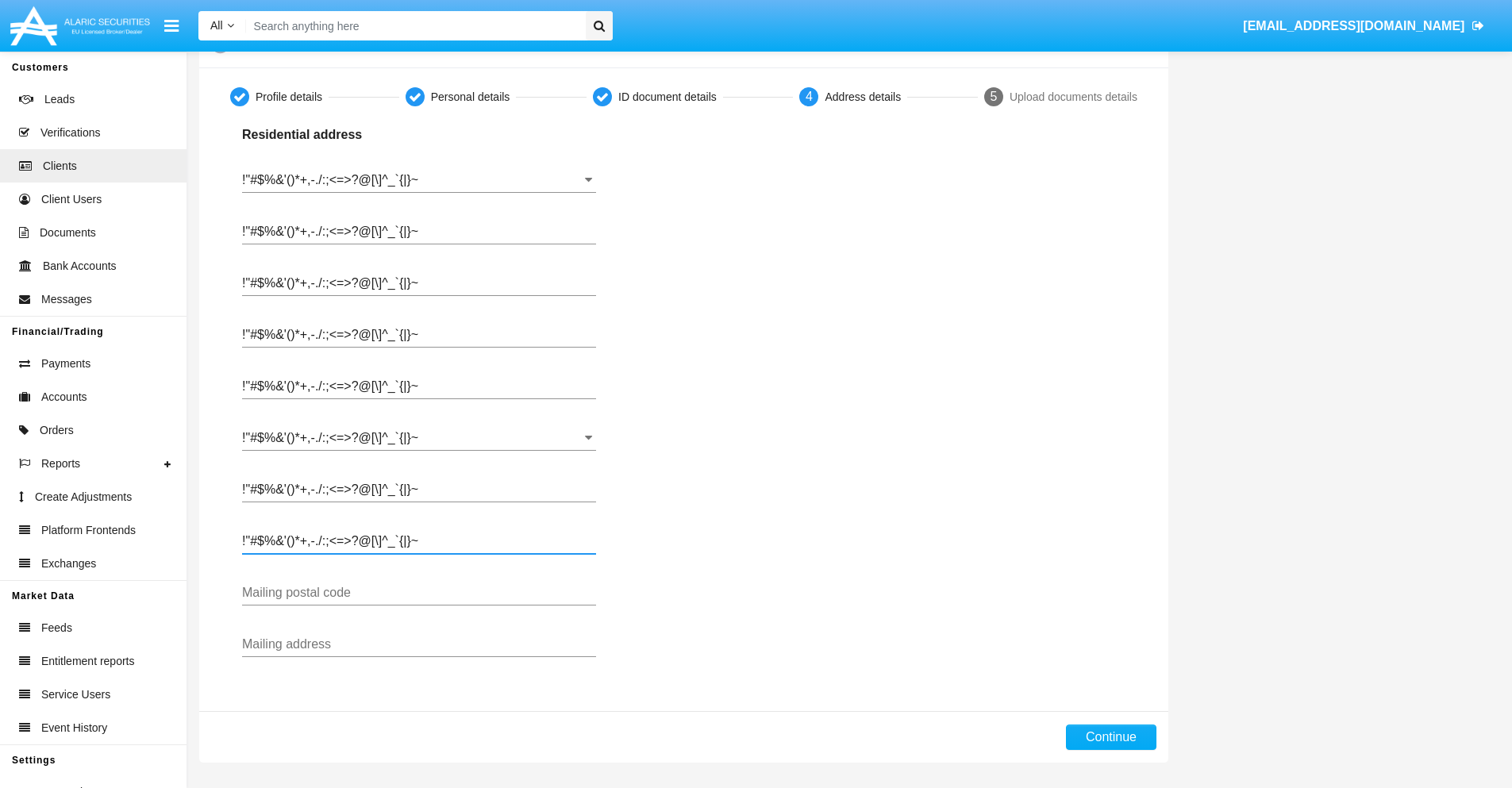
type input "!"#$%&'()*+,-./:;<=>?@[\]^_`{|}~"
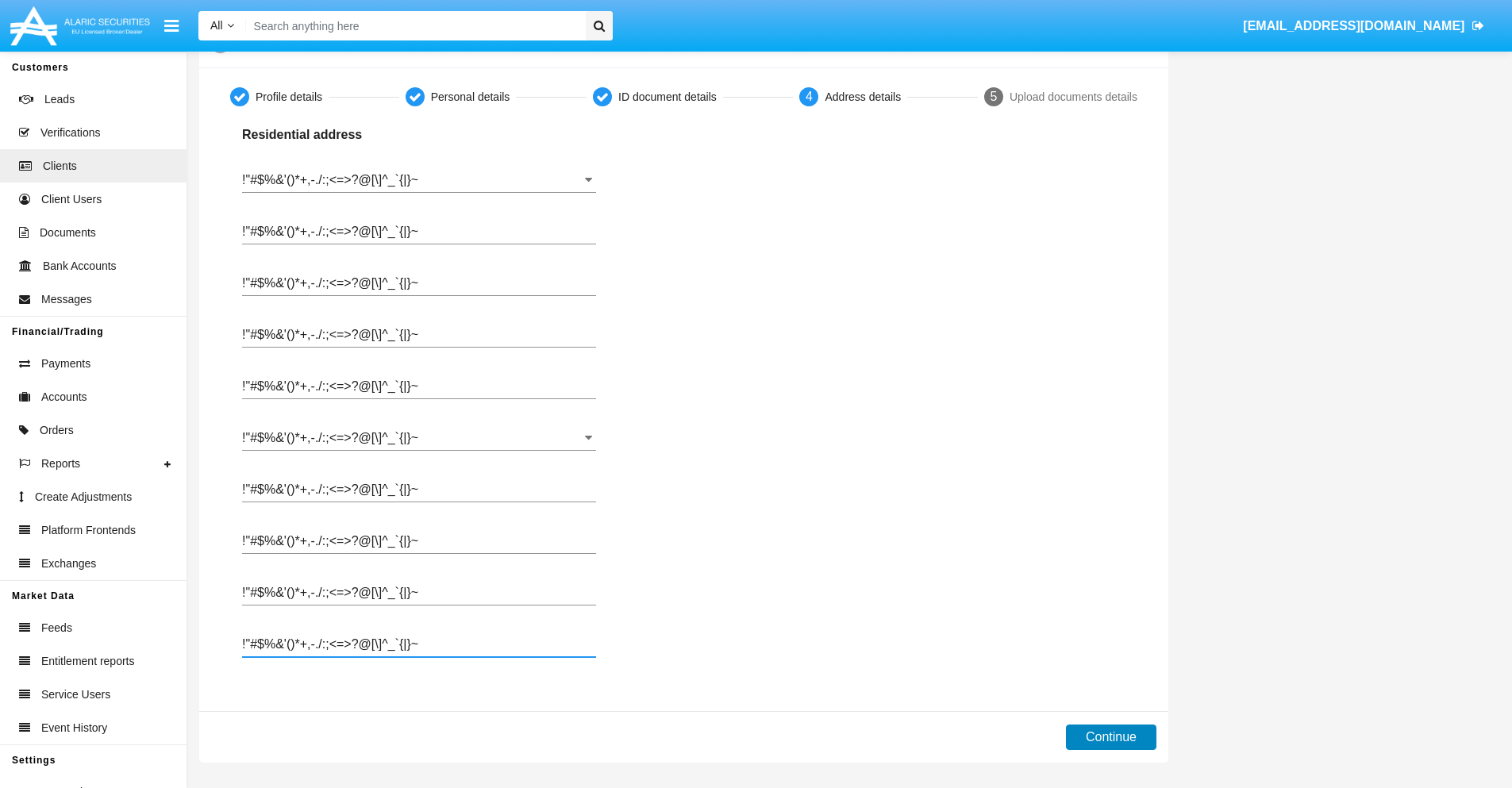
click at [1111, 737] on button "Continue" at bounding box center [1111, 736] width 90 height 25
